Goal: Task Accomplishment & Management: Use online tool/utility

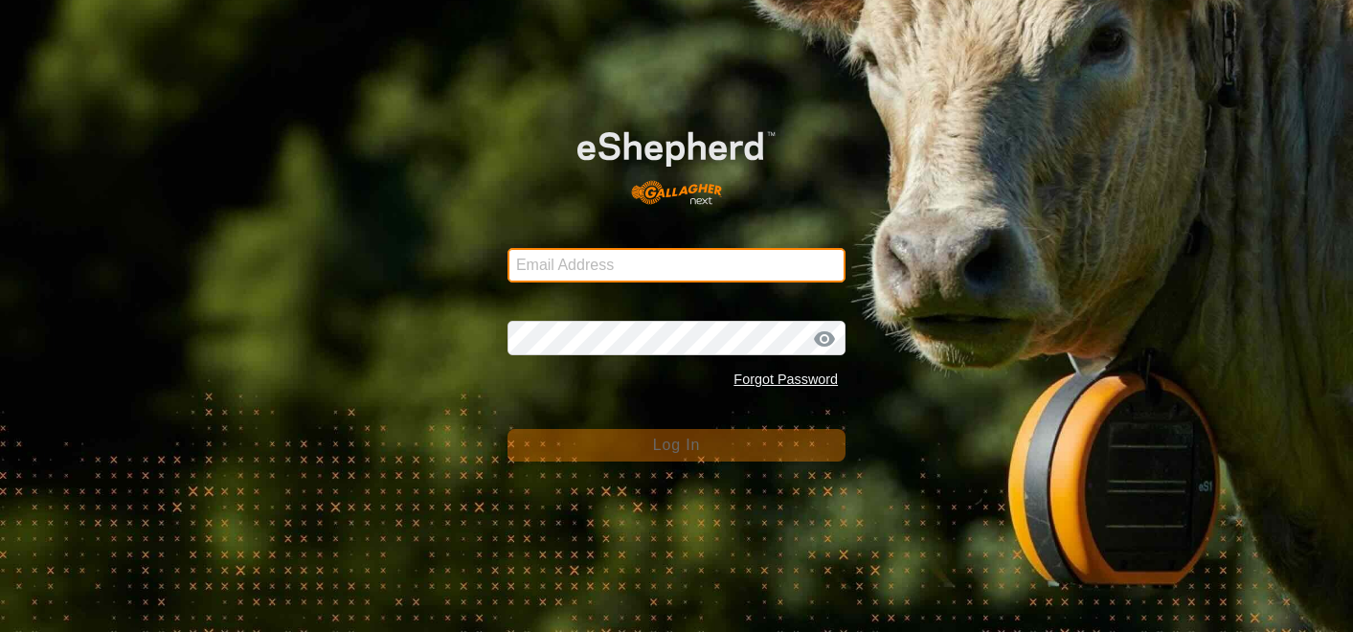
type input "choice_harvest@bigpond.com"
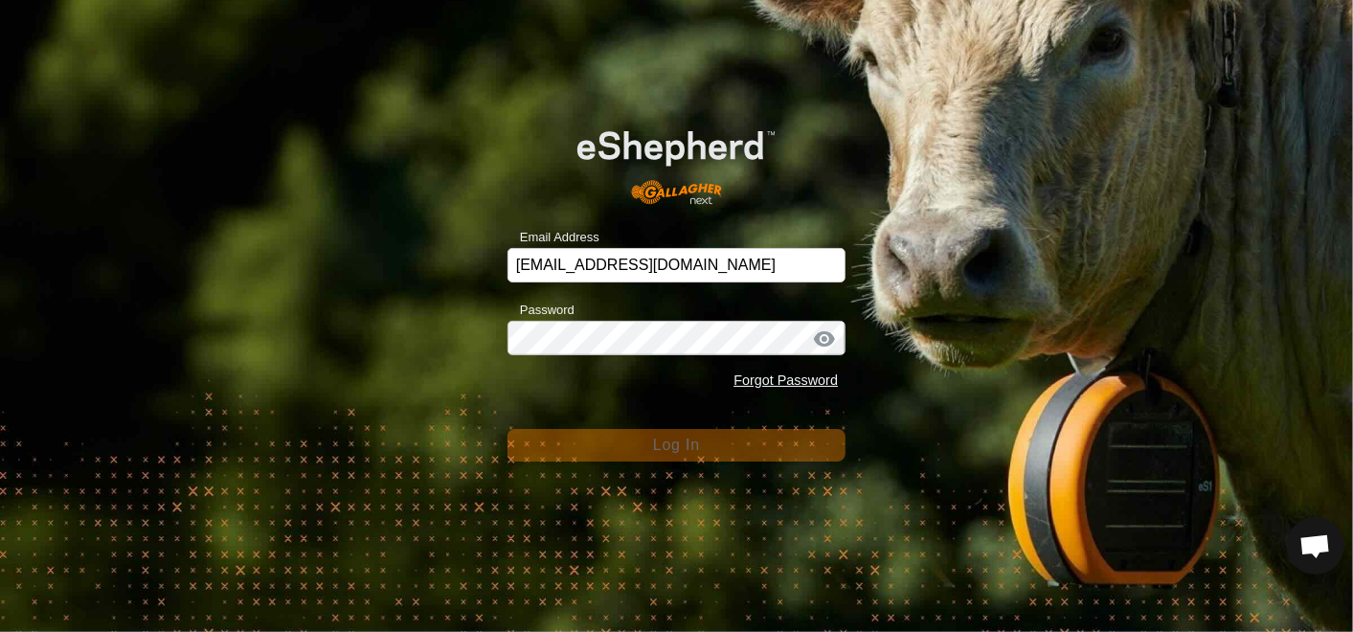
drag, startPoint x: 909, startPoint y: 476, endPoint x: 876, endPoint y: 455, distance: 38.8
click at [908, 476] on div "Email Address choice_harvest@bigpond.com Password Forgot Password Log In" at bounding box center [676, 316] width 1353 height 632
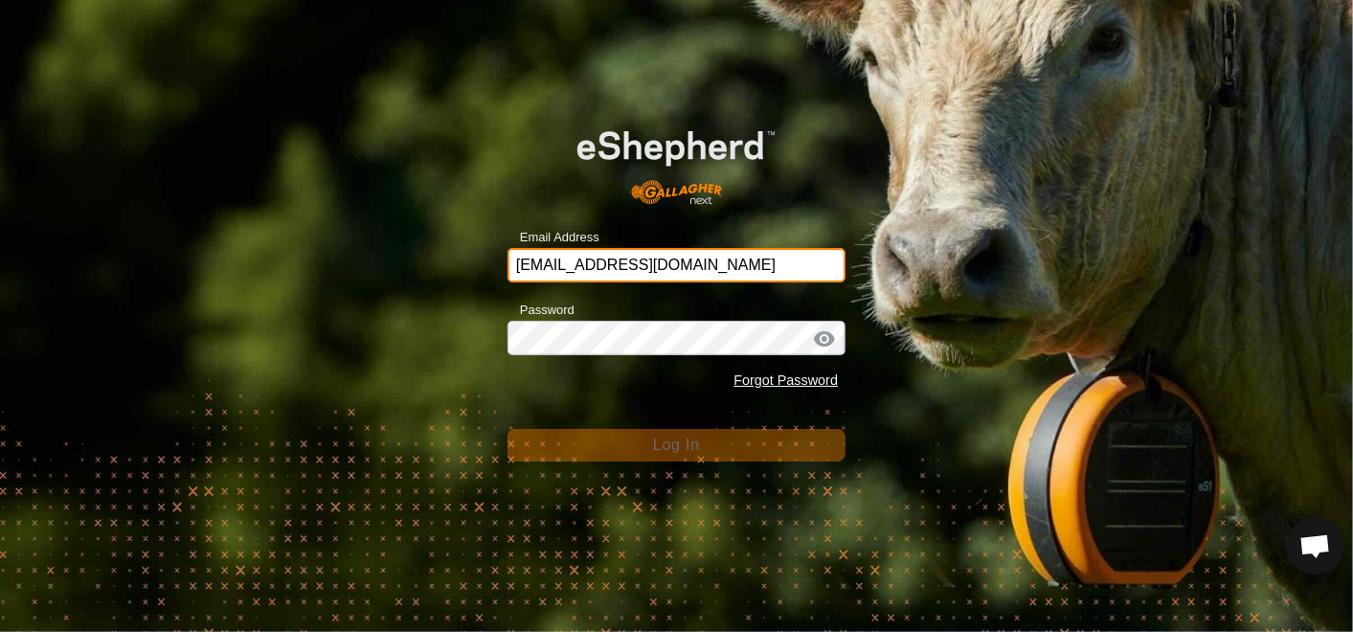
click at [768, 263] on input "choice_harvest@bigpond.com" at bounding box center [677, 265] width 338 height 34
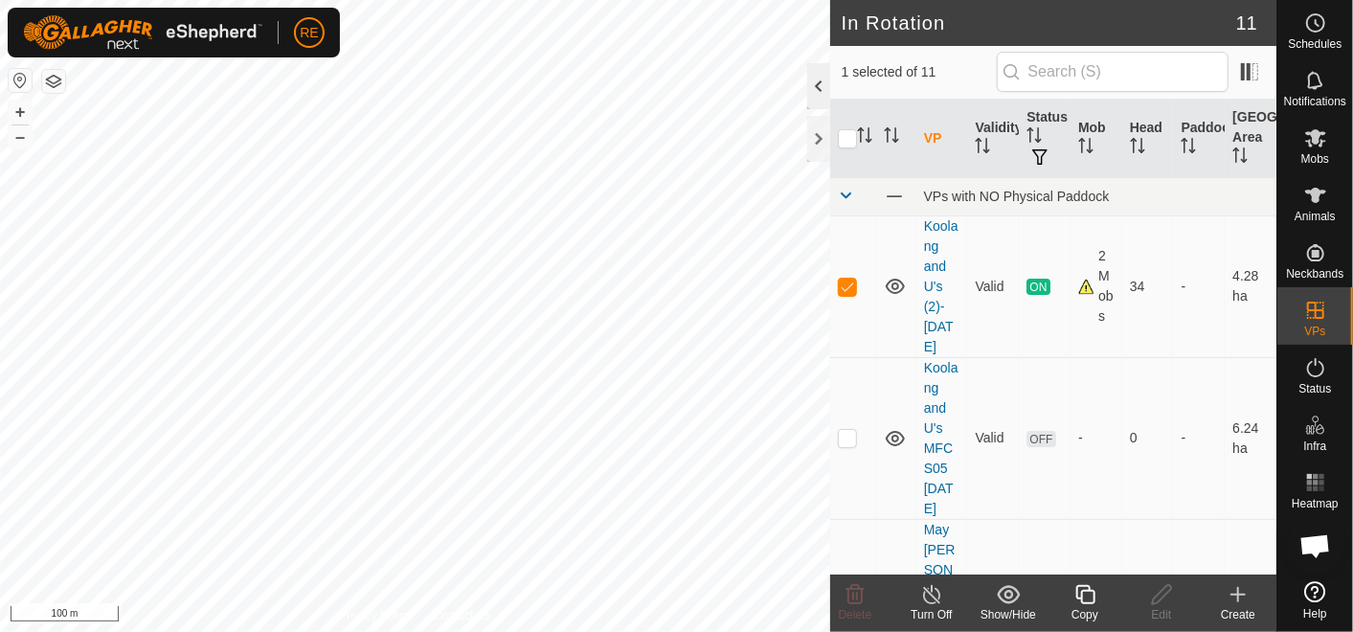
checkbox input "false"
checkbox input "true"
click at [1162, 604] on icon at bounding box center [1162, 594] width 24 height 23
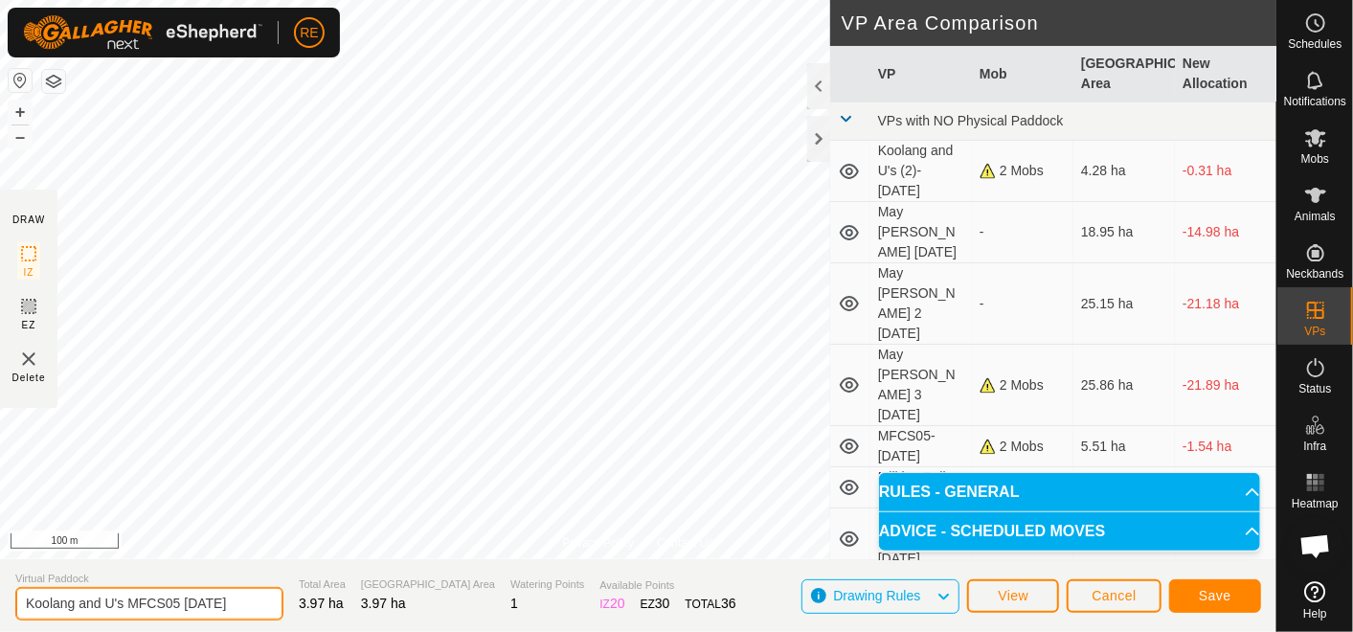
click at [180, 602] on input "Koolang and U's MFCS05 [DATE]" at bounding box center [149, 604] width 268 height 34
type input "Koolang and U's [PHONE_NUMBER][DATE]"
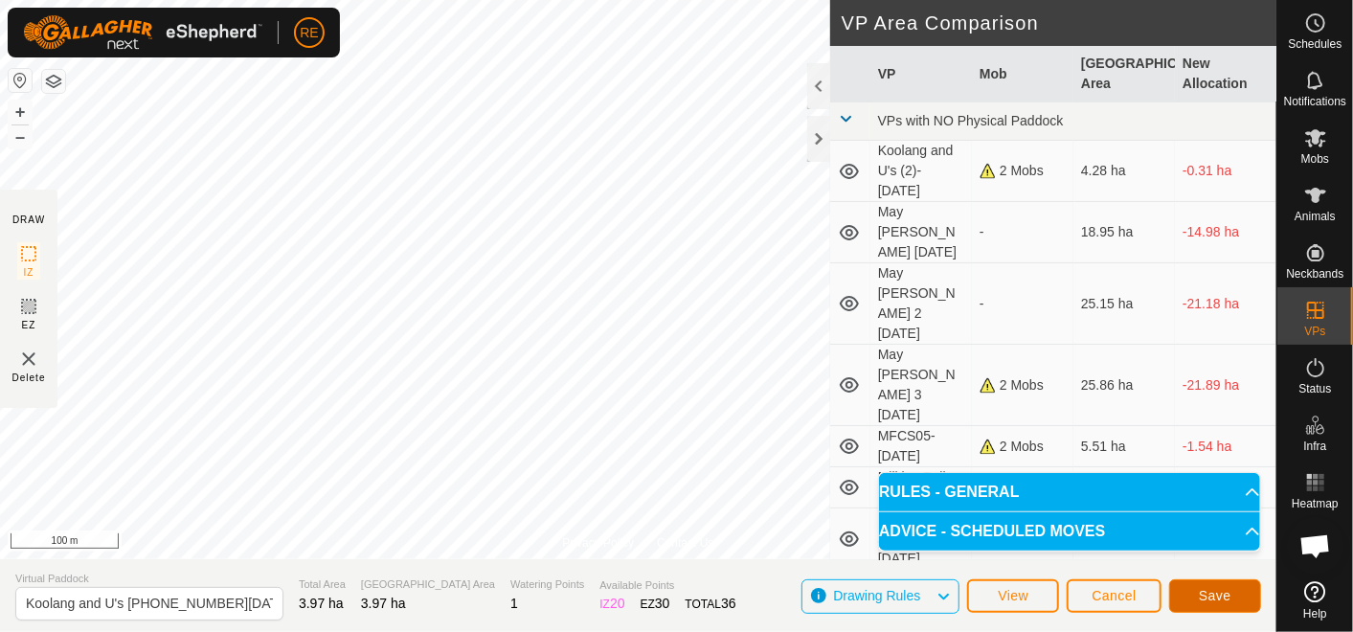
click at [1227, 598] on span "Save" at bounding box center [1215, 595] width 33 height 15
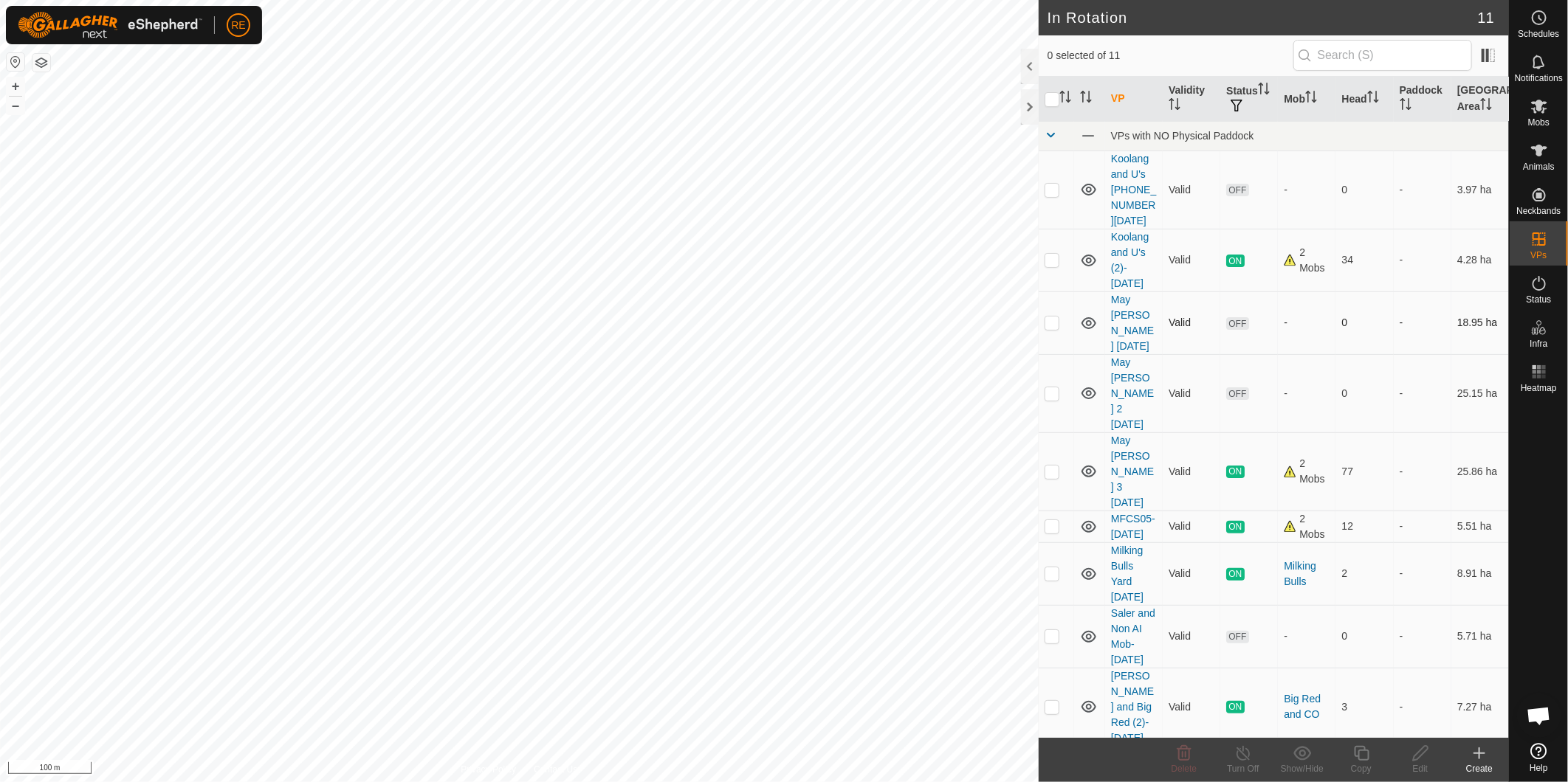
checkbox input "true"
click at [1042, 109] on icon at bounding box center [1539, 106] width 16 height 14
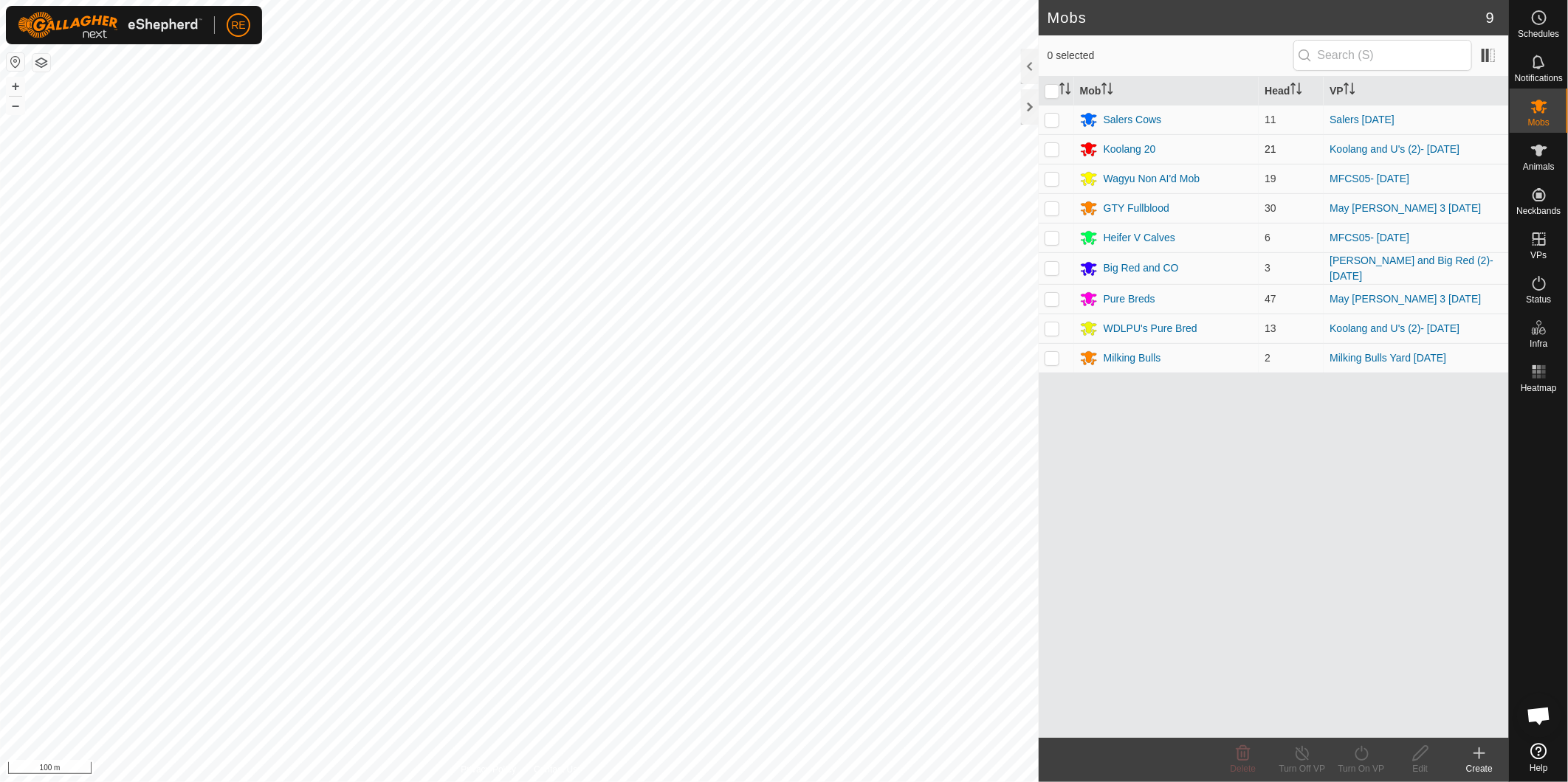
click at [1042, 149] on p-checkbox at bounding box center [1052, 149] width 15 height 12
checkbox input "true"
click at [1042, 327] on p-checkbox at bounding box center [1052, 328] width 15 height 12
checkbox input "true"
click at [1042, 486] on icon at bounding box center [1361, 753] width 13 height 15
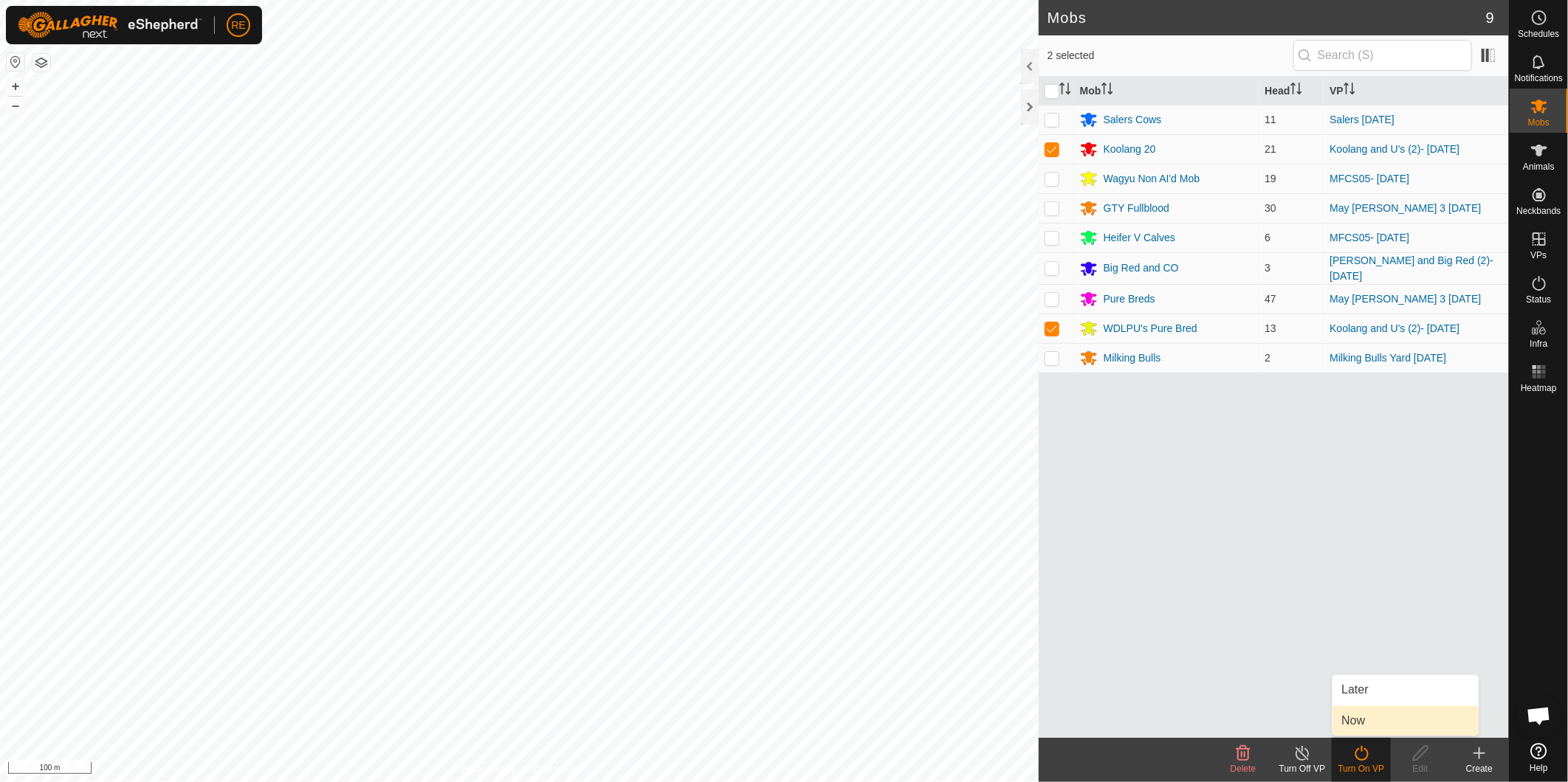
click at [1042, 486] on link "Now" at bounding box center [1406, 721] width 146 height 29
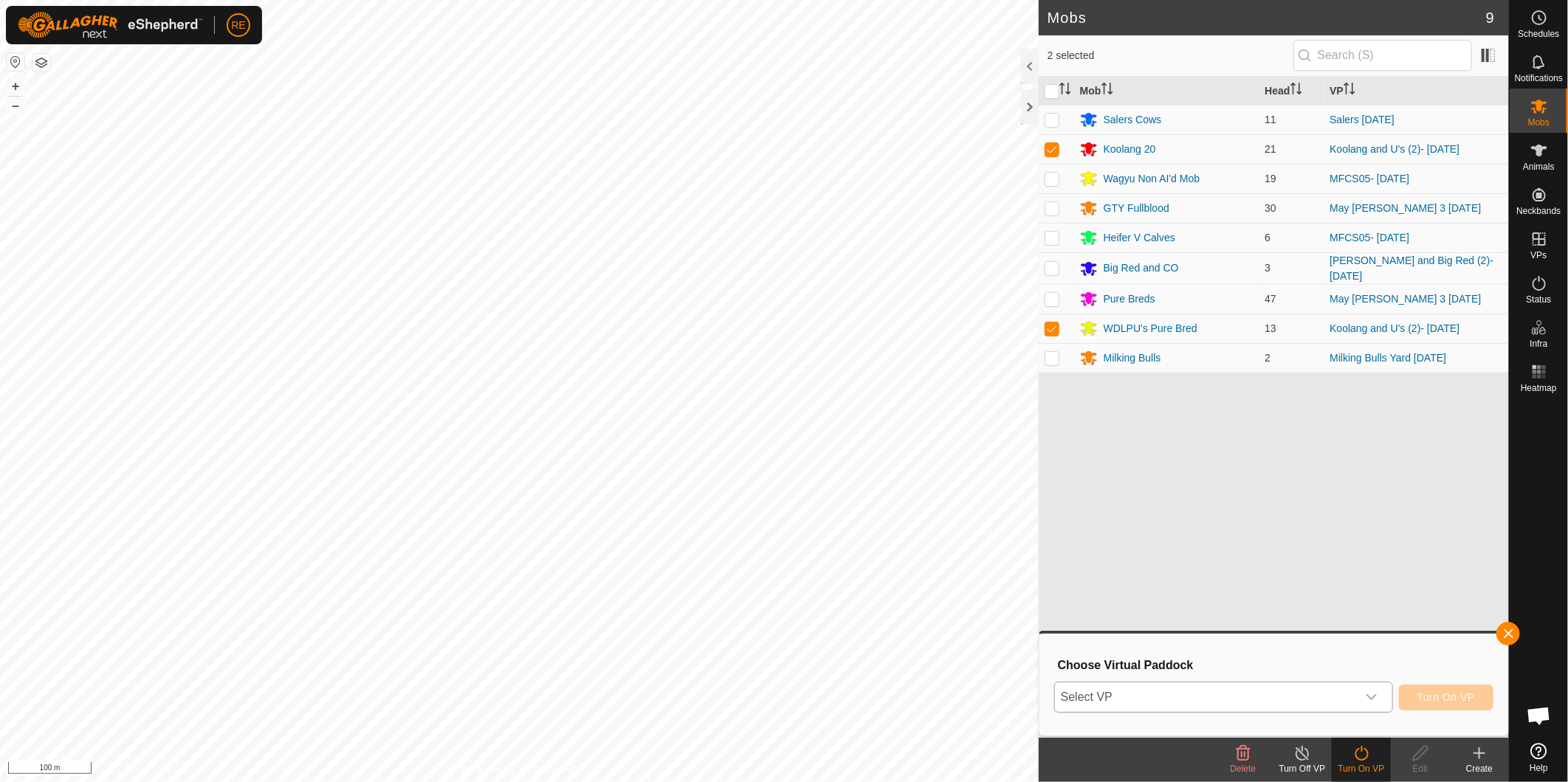
click at [1042, 486] on div "dropdown trigger" at bounding box center [1372, 697] width 29 height 29
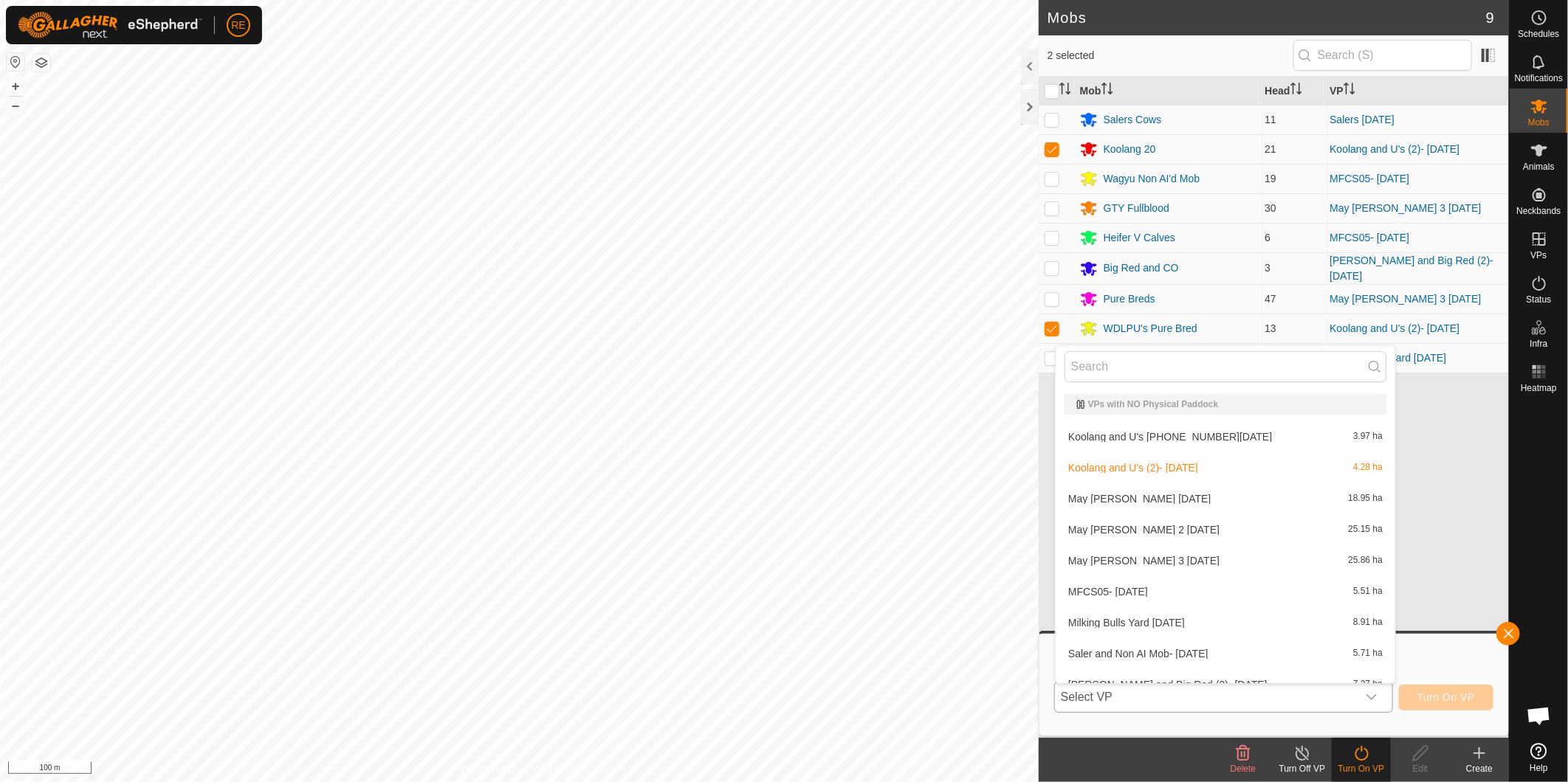
scroll to position [15, 0]
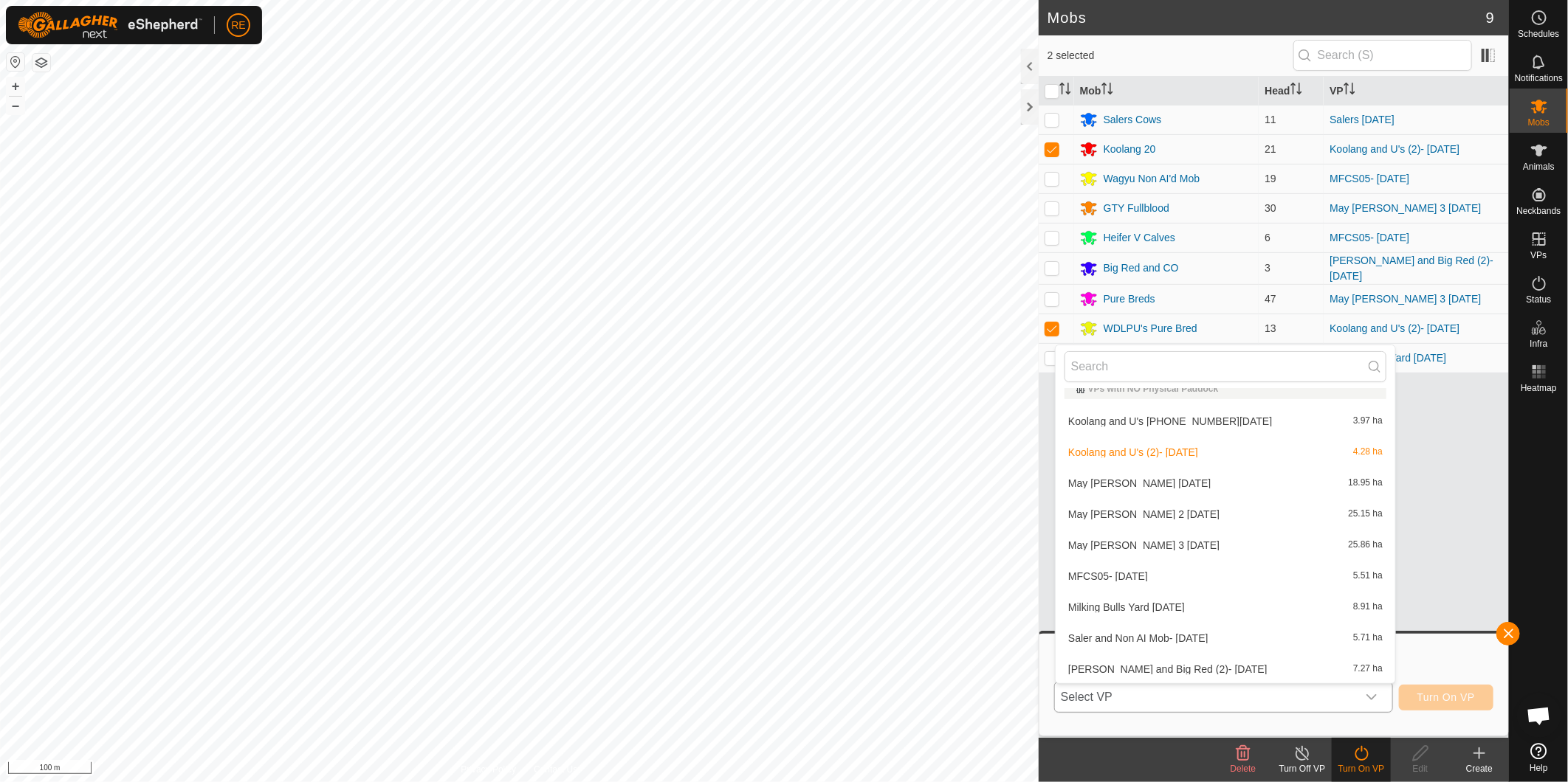
click at [1042, 419] on li "Koolang and U's [PHONE_NUMBER][DATE] 3.97 ha" at bounding box center [1226, 421] width 340 height 29
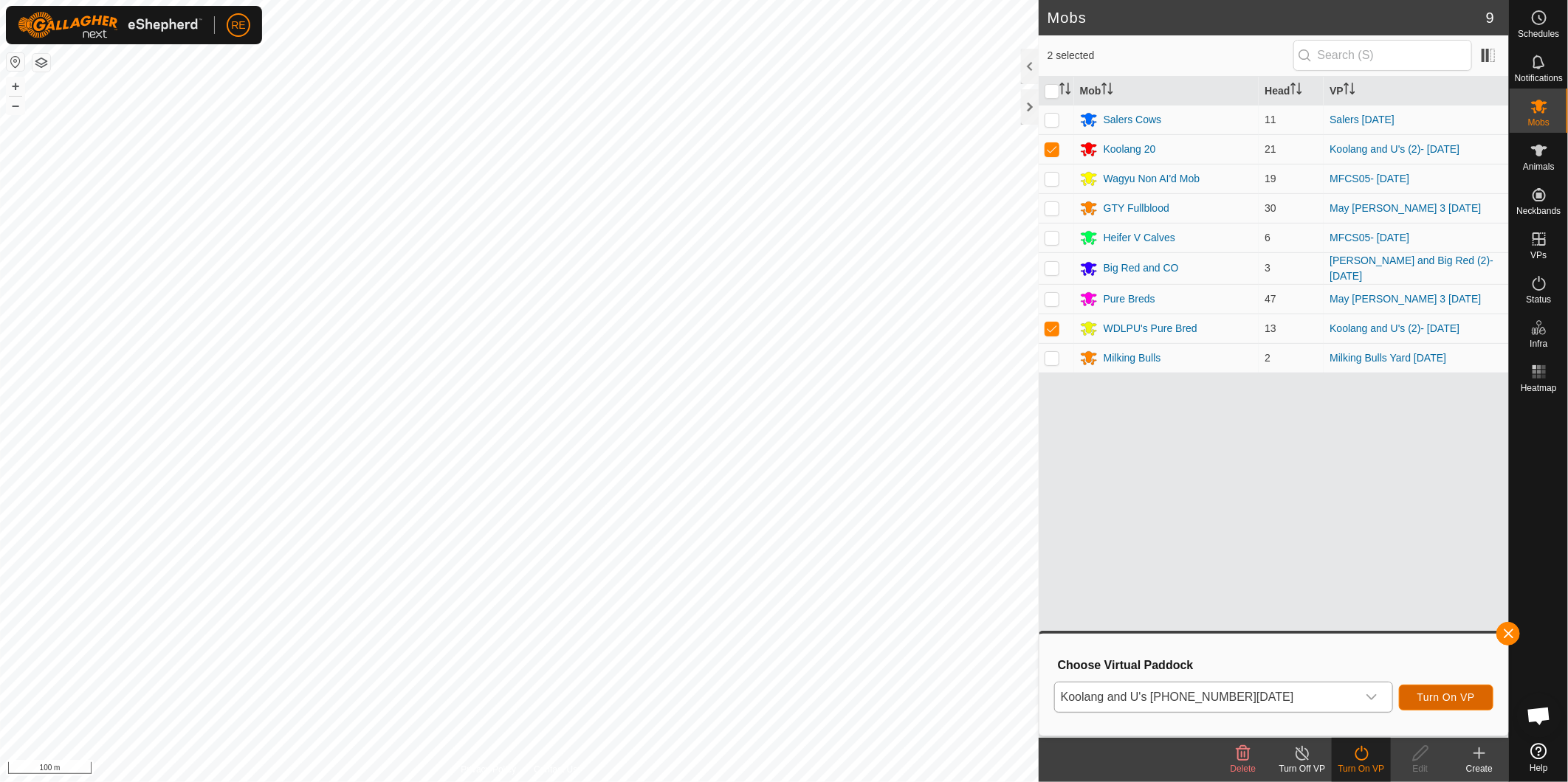
click at [1042, 486] on span "Turn On VP" at bounding box center [1446, 697] width 58 height 12
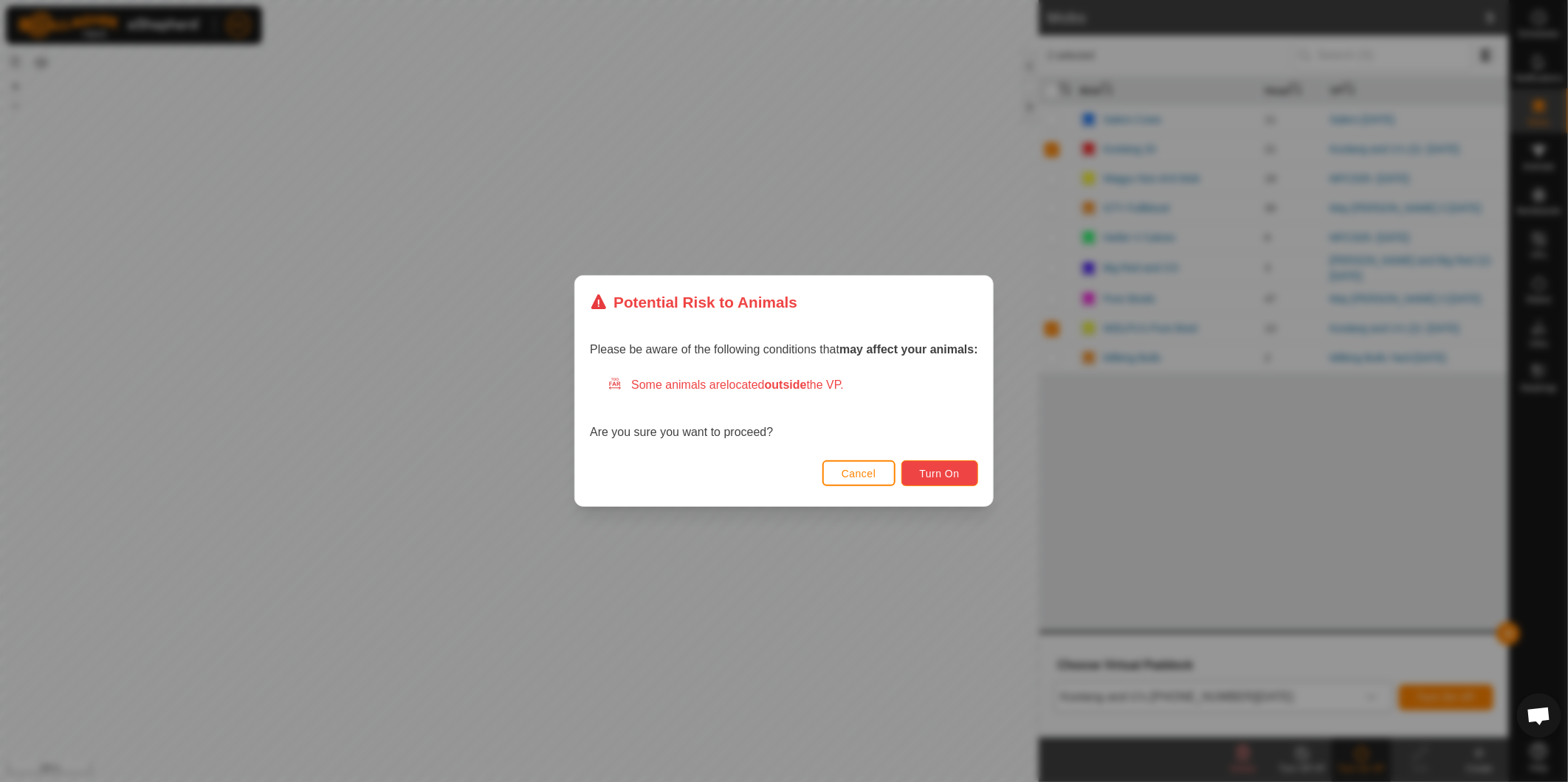
click at [946, 464] on button "Turn On" at bounding box center [940, 474] width 77 height 26
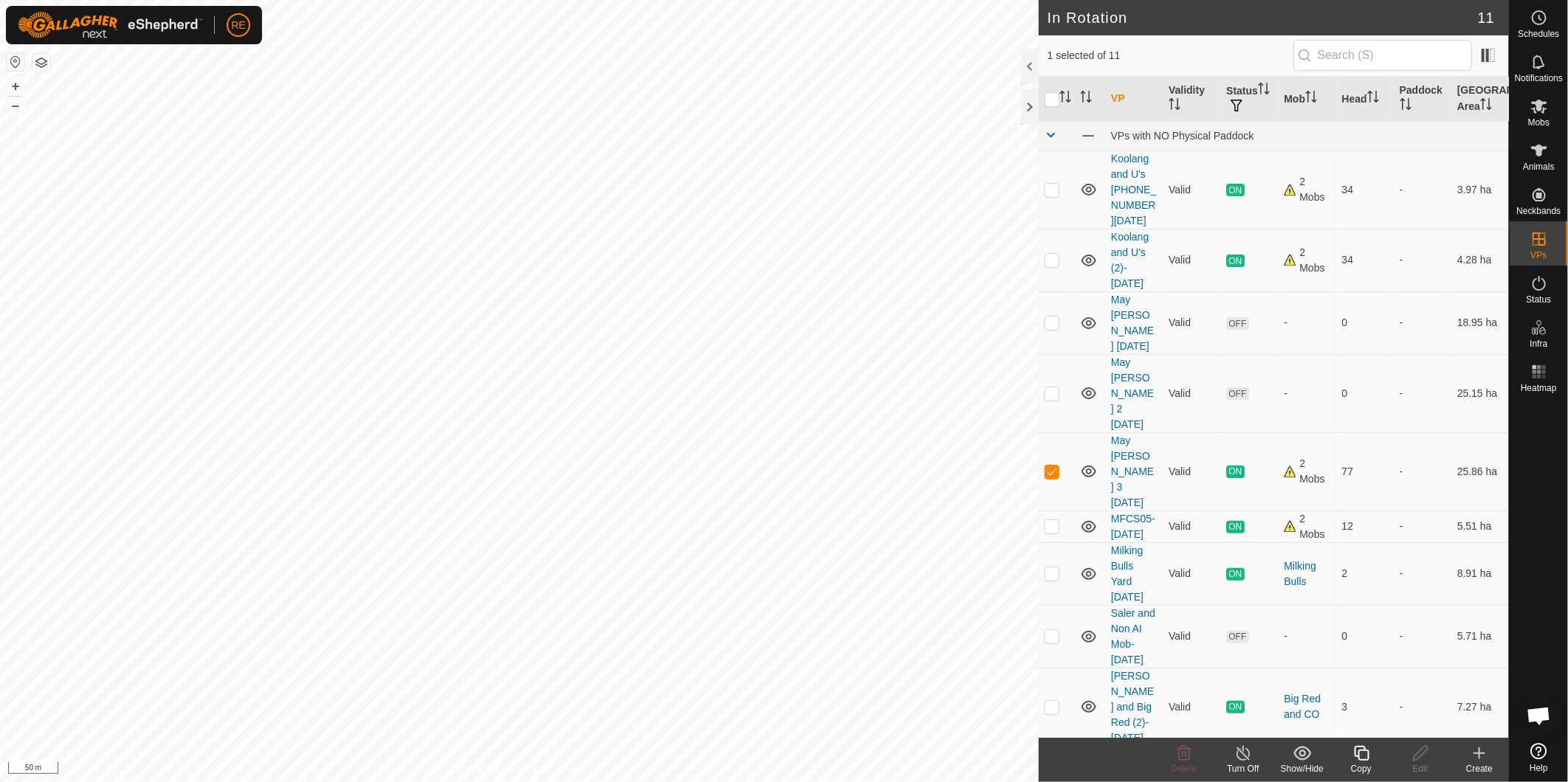
checkbox input "true"
checkbox input "false"
click at [1042, 393] on link "May [PERSON_NAME] 2 [DATE]" at bounding box center [1133, 394] width 43 height 74
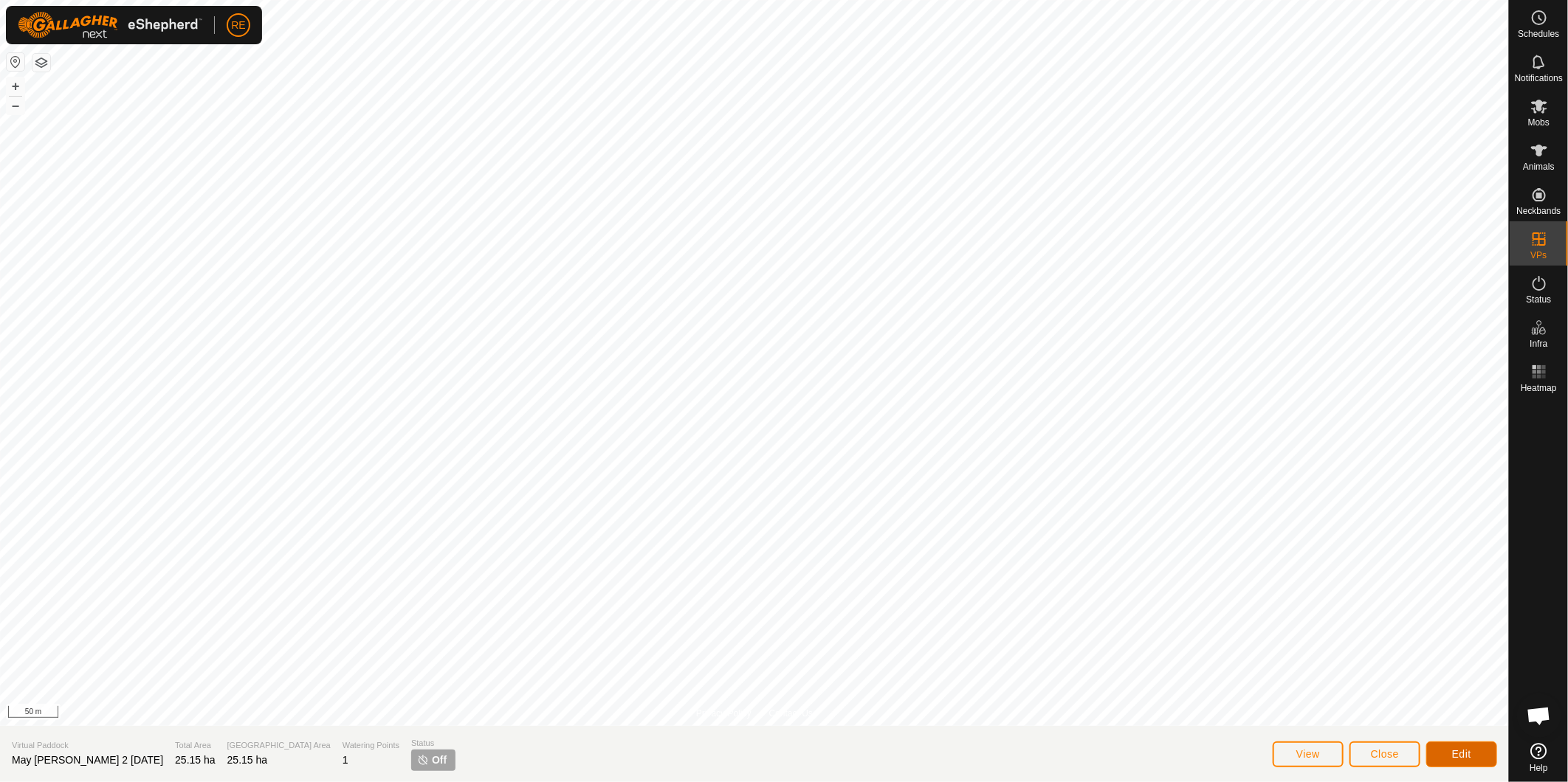
click at [1042, 486] on span "Edit" at bounding box center [1462, 753] width 19 height 12
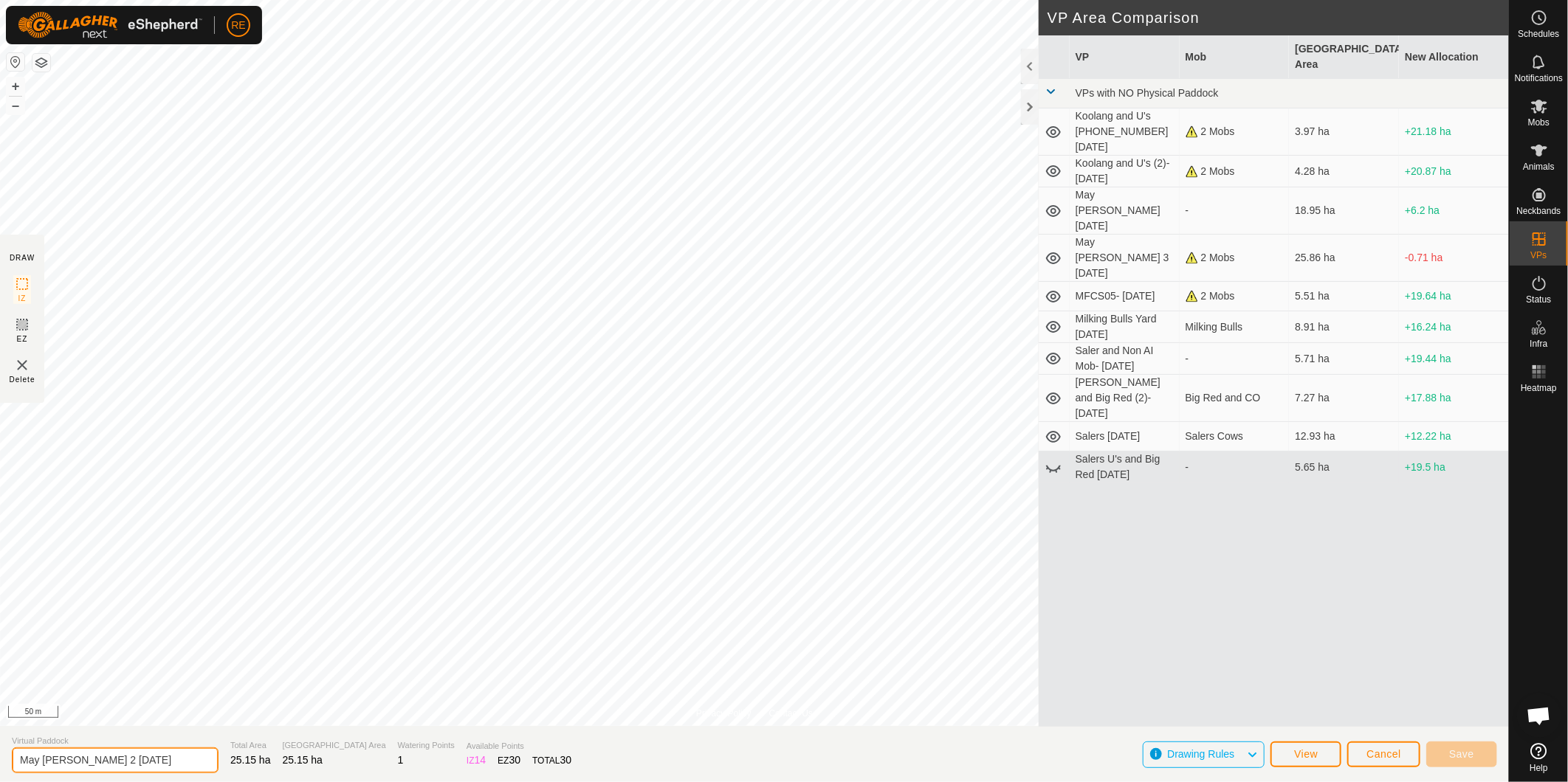
click at [106, 486] on input "May [PERSON_NAME] 2 [DATE]" at bounding box center [115, 760] width 207 height 26
type input "May [PERSON_NAME] [PHONE_NUMBER][DATE]"
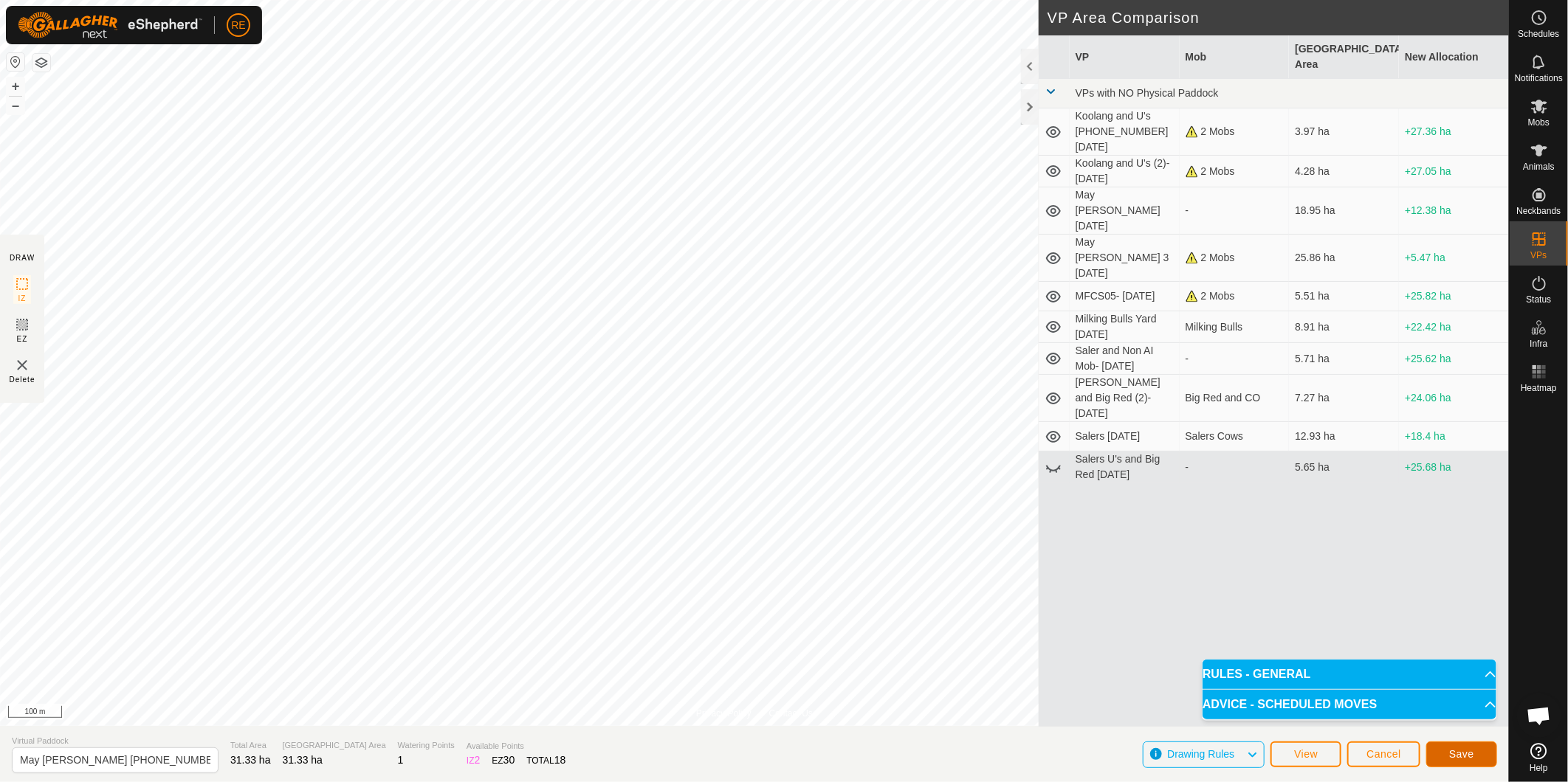
click at [1042, 486] on button "Save" at bounding box center [1462, 755] width 71 height 26
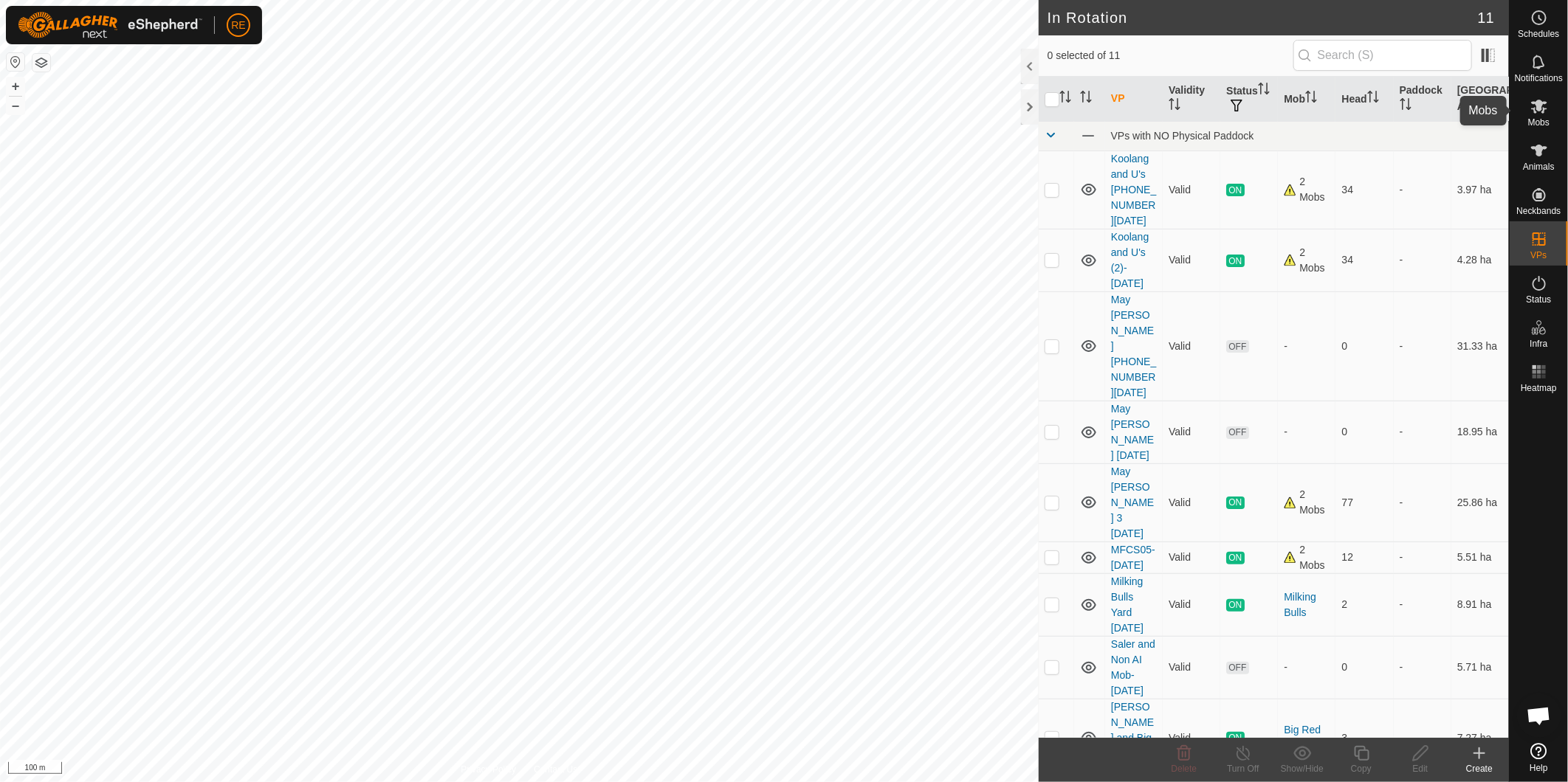
click at [1042, 97] on icon at bounding box center [1539, 106] width 18 height 18
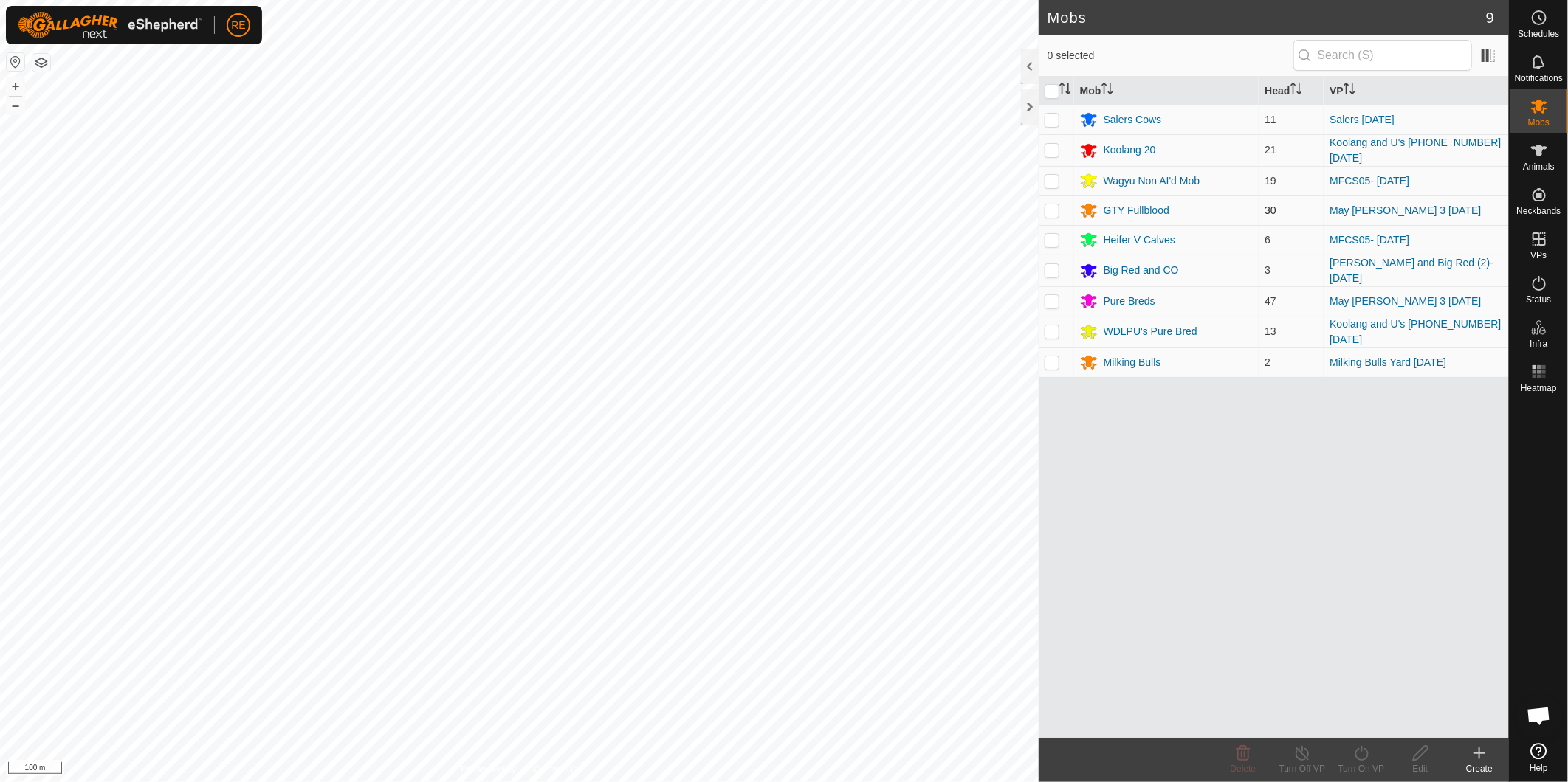
click at [1042, 211] on p-checkbox at bounding box center [1052, 210] width 15 height 12
checkbox input "true"
click at [1042, 296] on p-checkbox at bounding box center [1052, 300] width 15 height 12
checkbox input "true"
click at [1042, 486] on icon at bounding box center [1361, 753] width 13 height 15
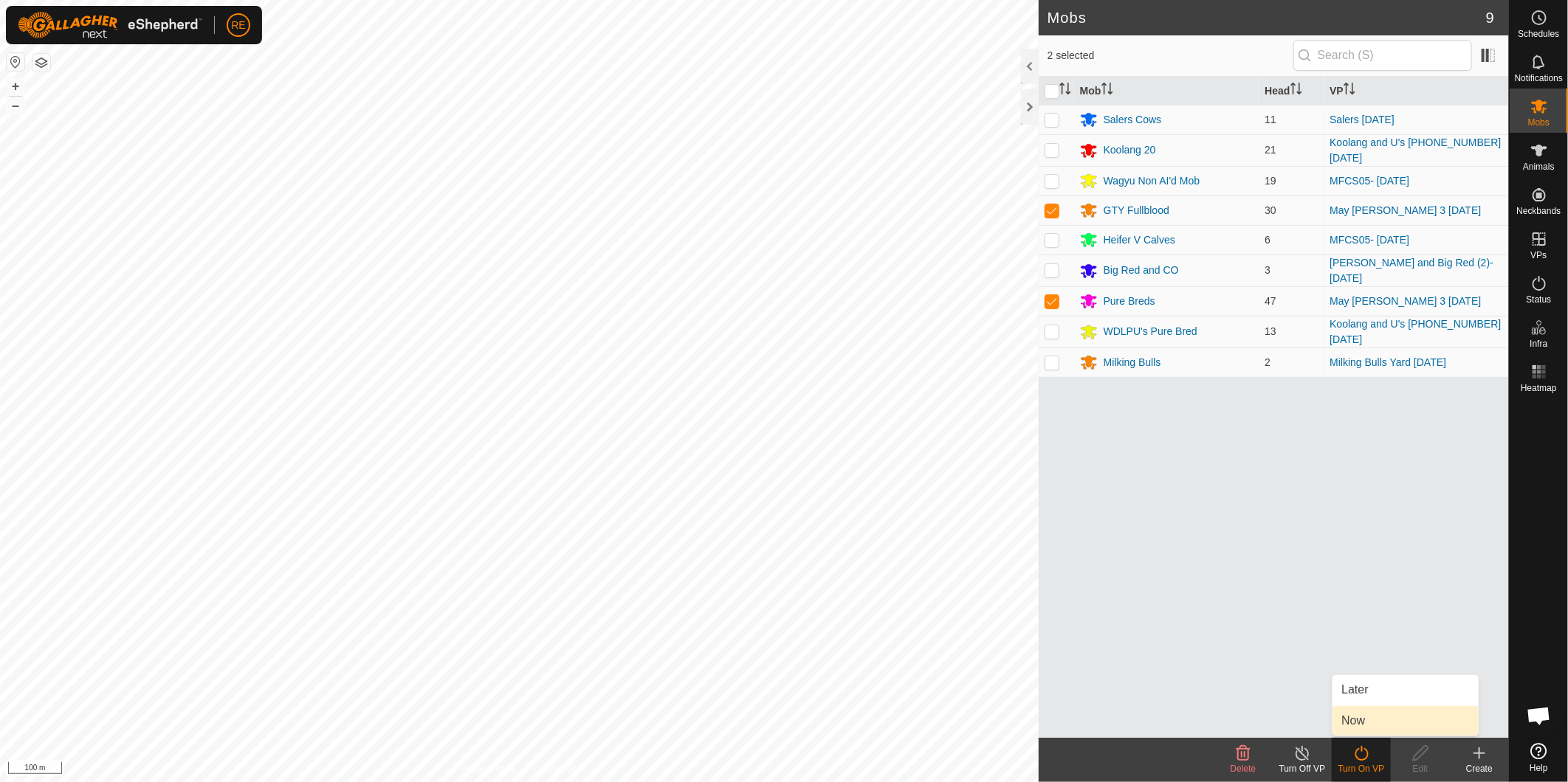
click at [1042, 486] on link "Now" at bounding box center [1406, 721] width 146 height 29
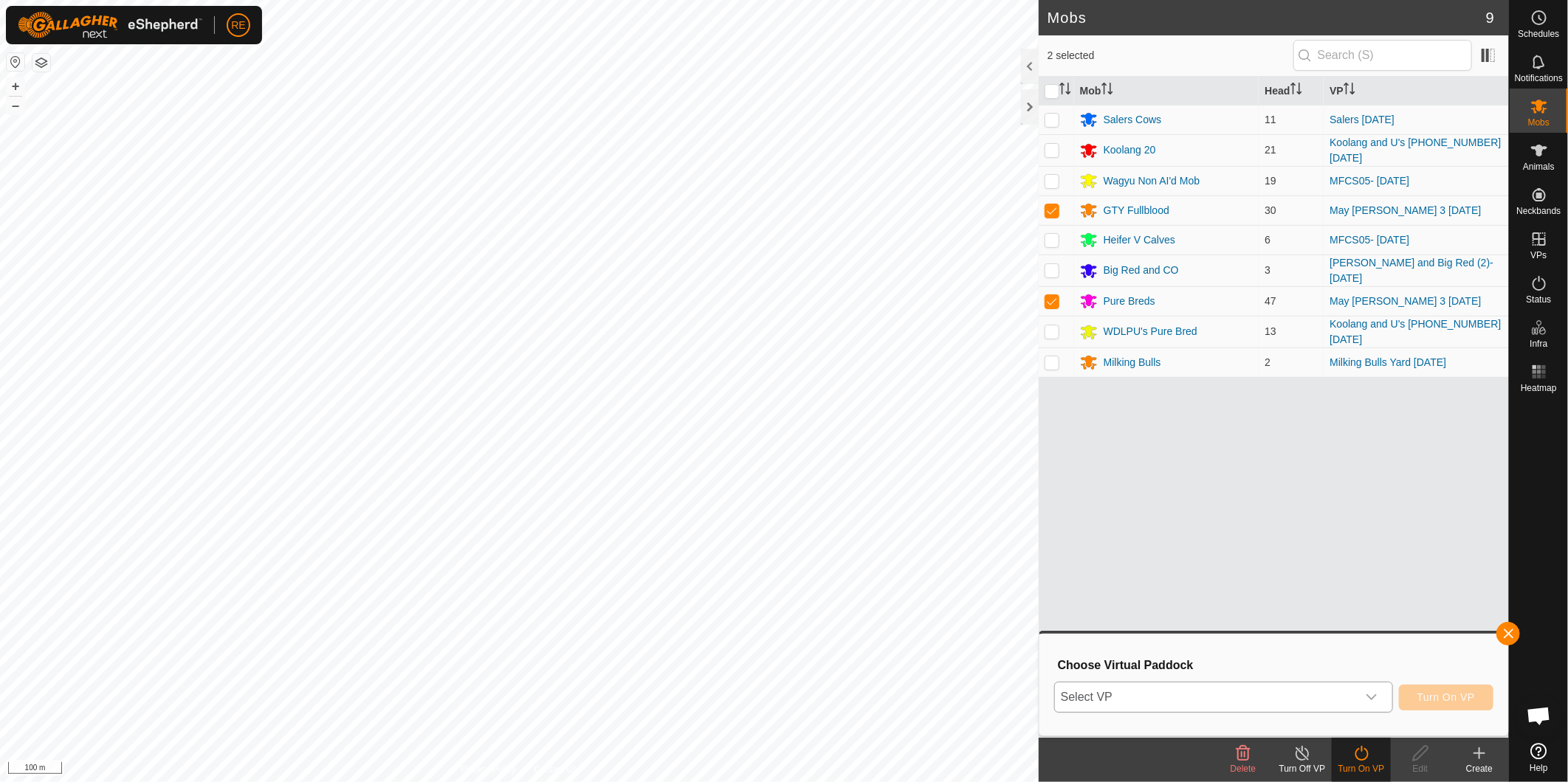
click at [1042, 486] on icon "dropdown trigger" at bounding box center [1371, 697] width 12 height 12
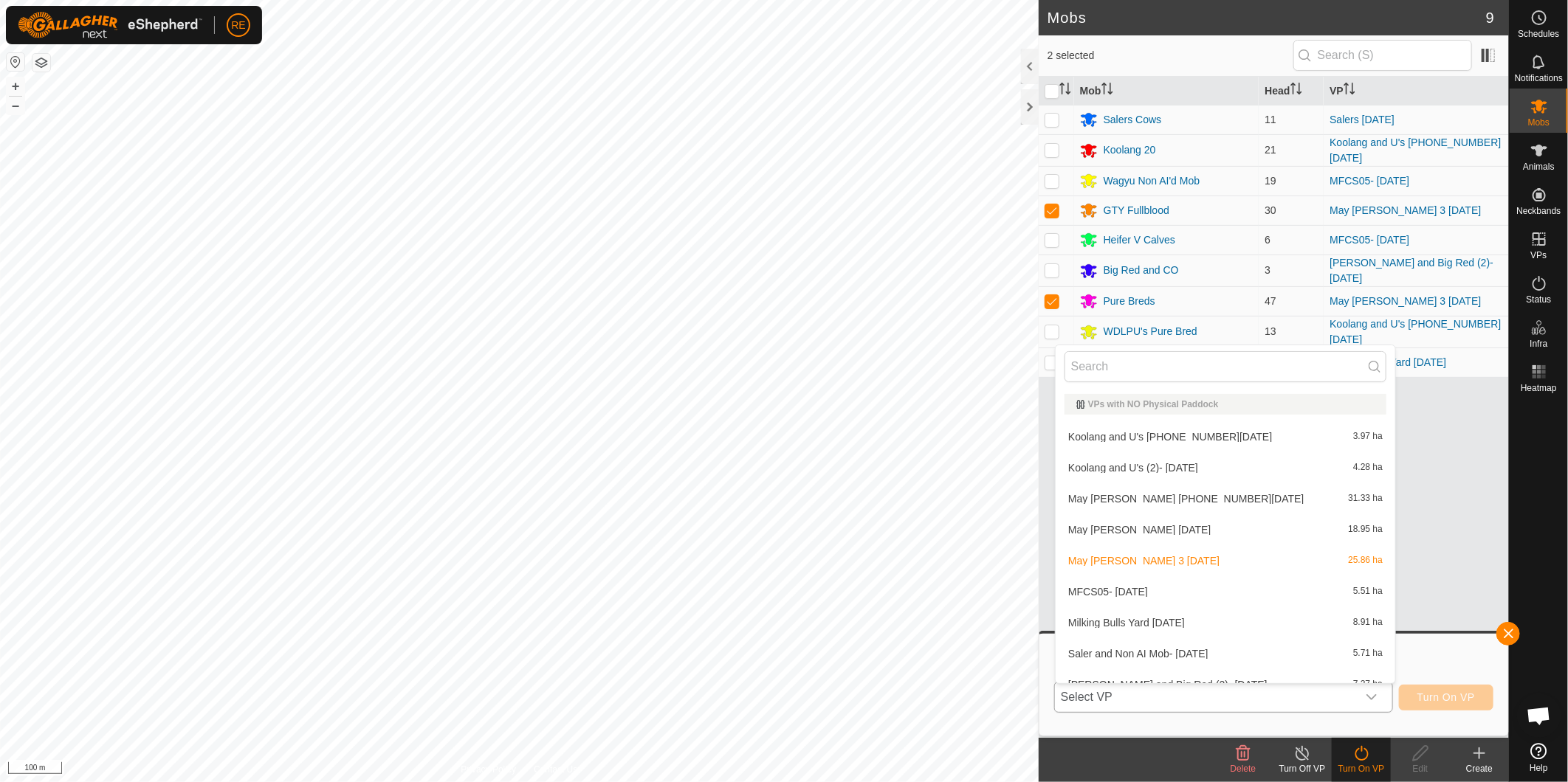
scroll to position [15, 0]
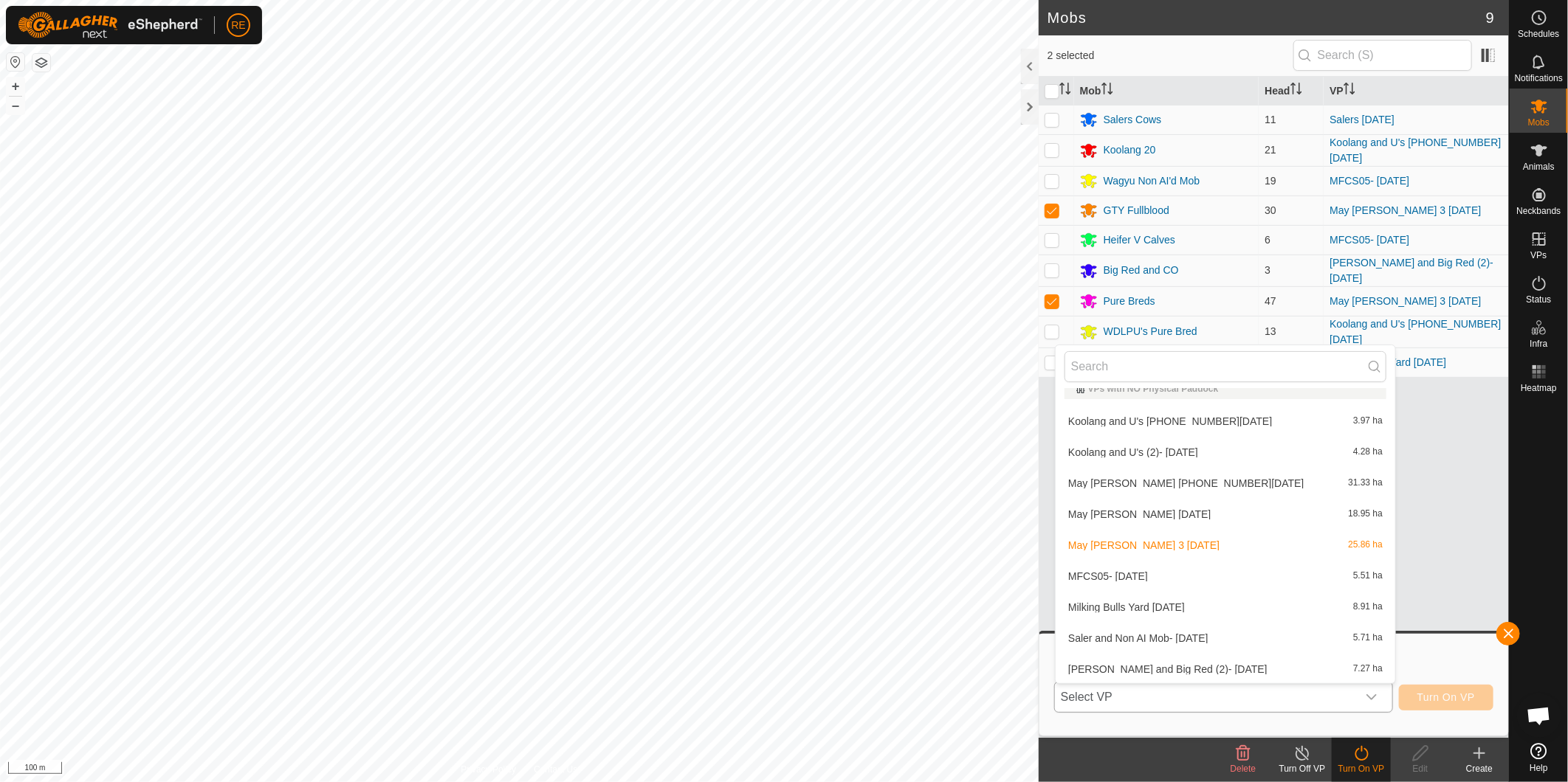
click at [1042, 476] on li "May [PERSON_NAME] [PHONE_NUMBER][DATE] 31.33 ha" at bounding box center [1226, 483] width 340 height 29
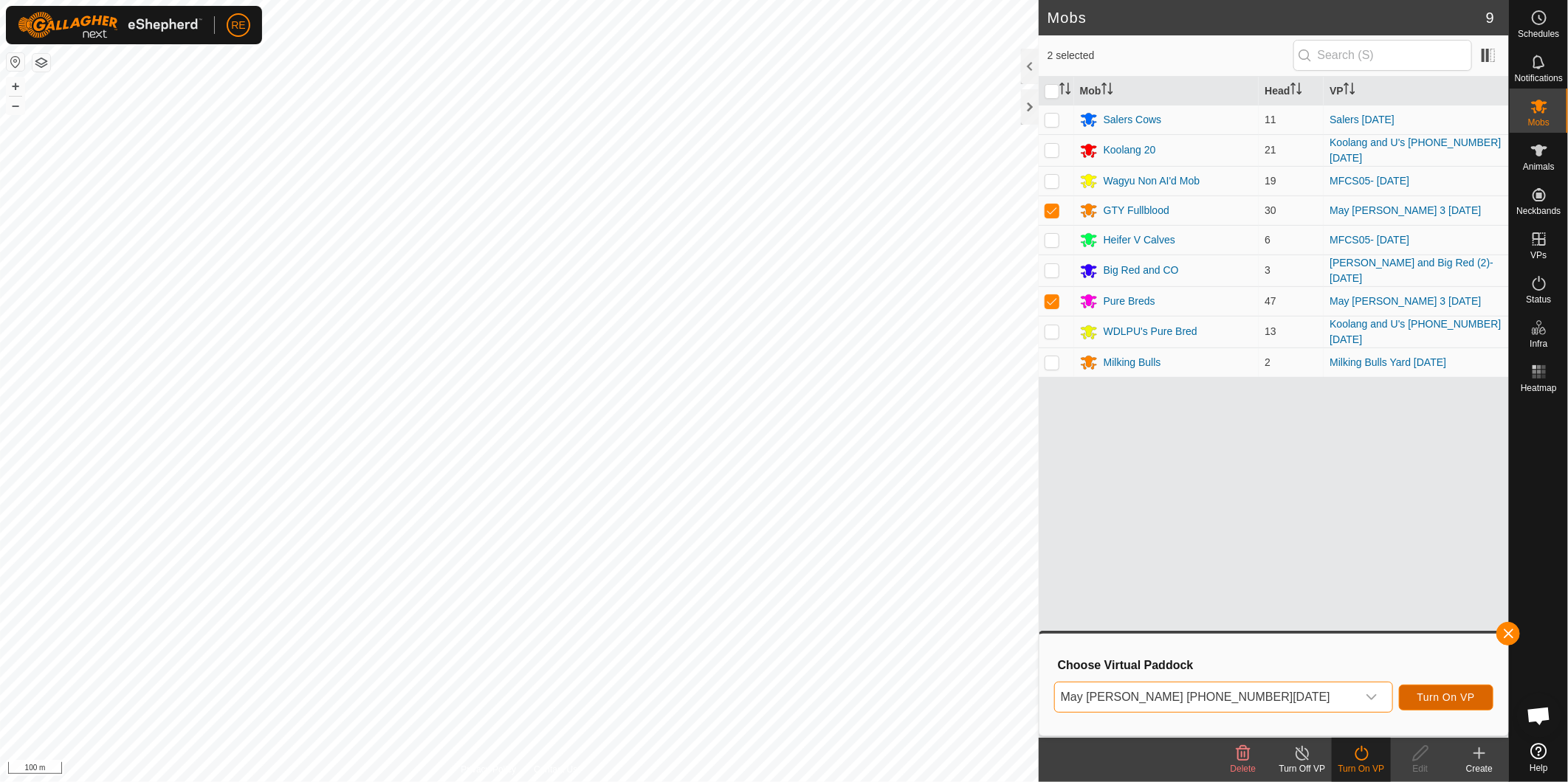
click at [1042, 486] on span "Turn On VP" at bounding box center [1446, 697] width 58 height 12
